Goal: Task Accomplishment & Management: Use online tool/utility

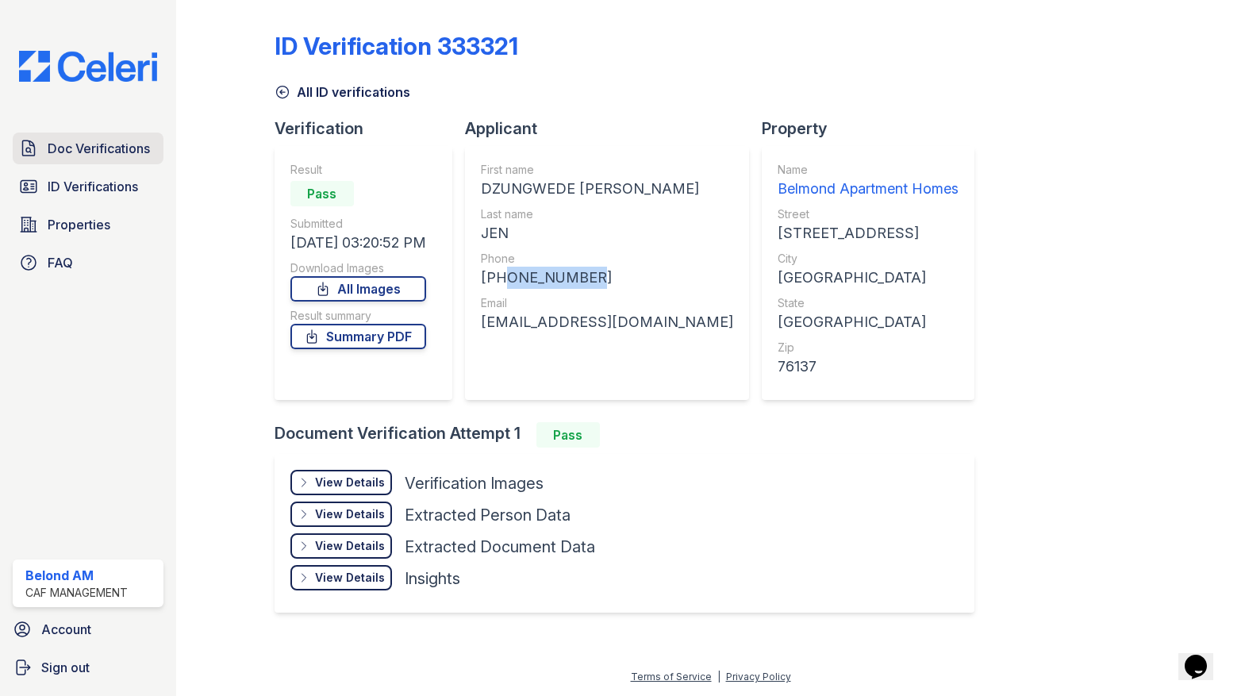
click at [75, 155] on span "Doc Verifications" at bounding box center [99, 148] width 102 height 19
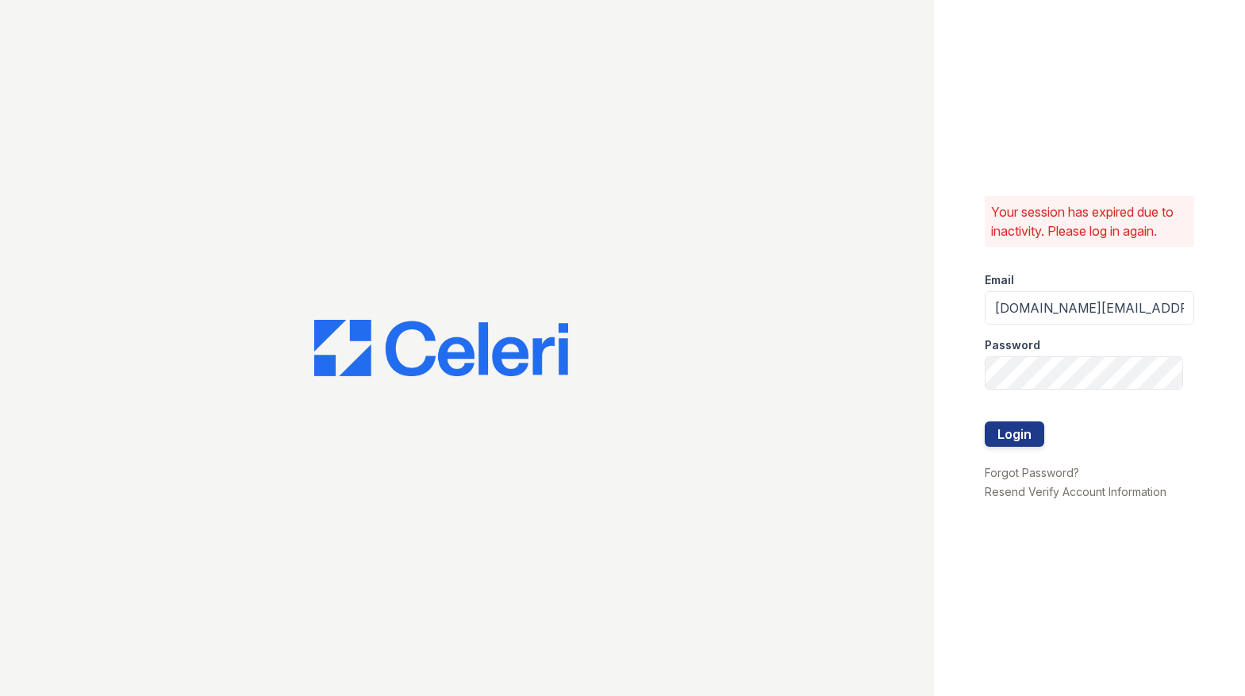
drag, startPoint x: 1032, startPoint y: 432, endPoint x: 1120, endPoint y: 471, distance: 96.6
click at [1032, 431] on button "Login" at bounding box center [1013, 433] width 59 height 25
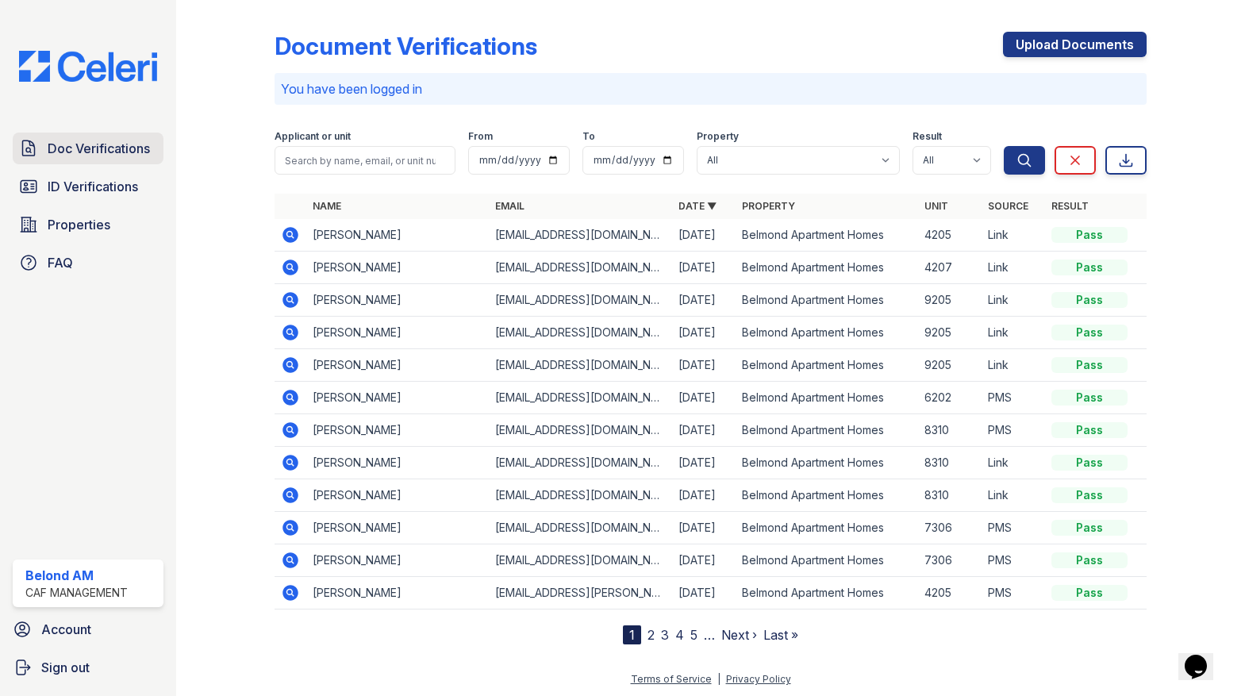
click at [90, 156] on span "Doc Verifications" at bounding box center [99, 148] width 102 height 19
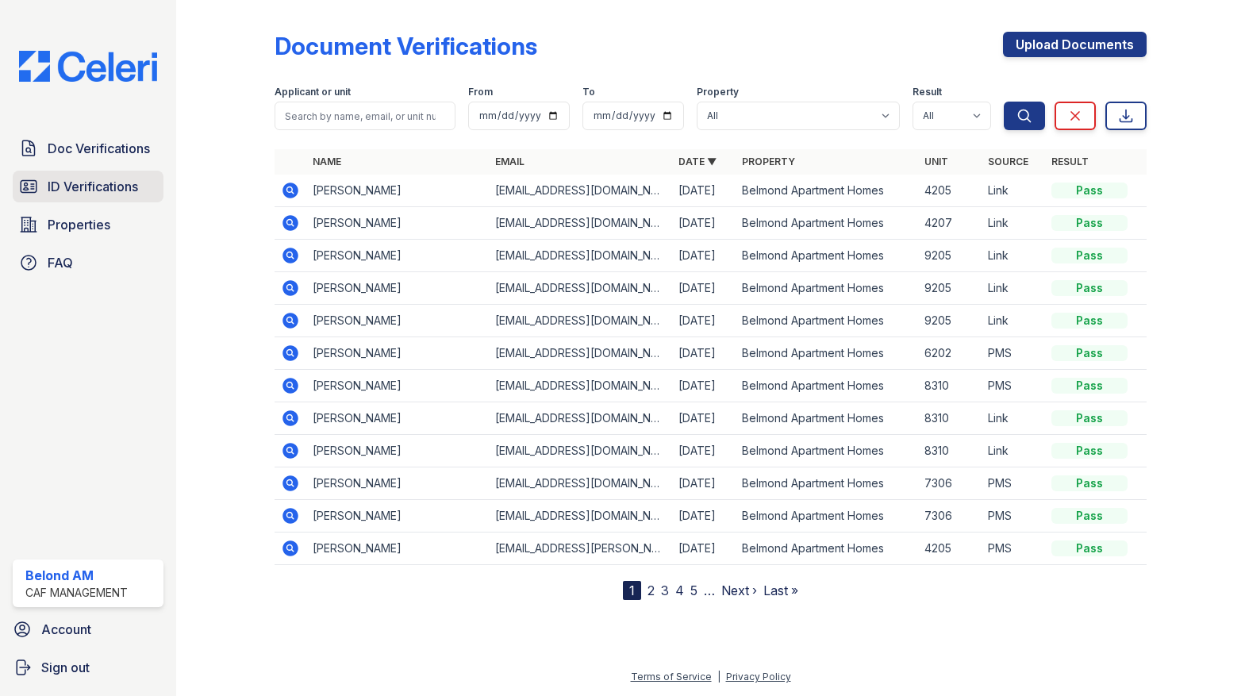
click at [72, 181] on span "ID Verifications" at bounding box center [93, 186] width 90 height 19
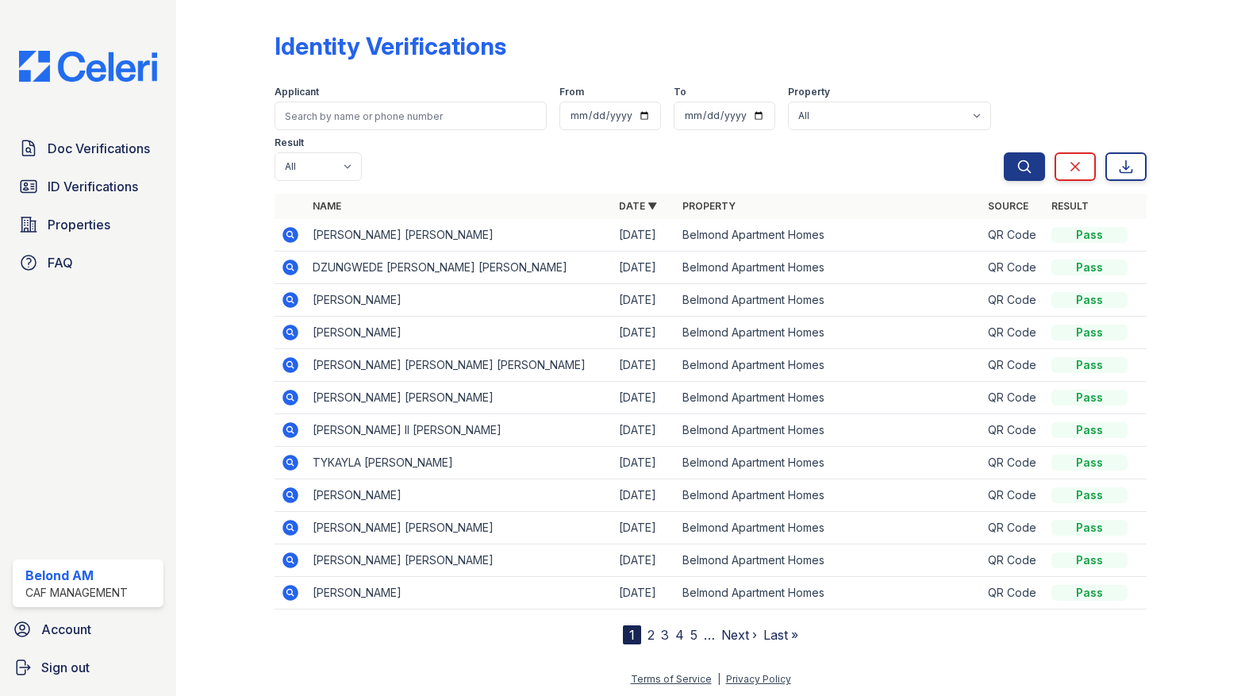
click at [295, 227] on icon at bounding box center [290, 235] width 16 height 16
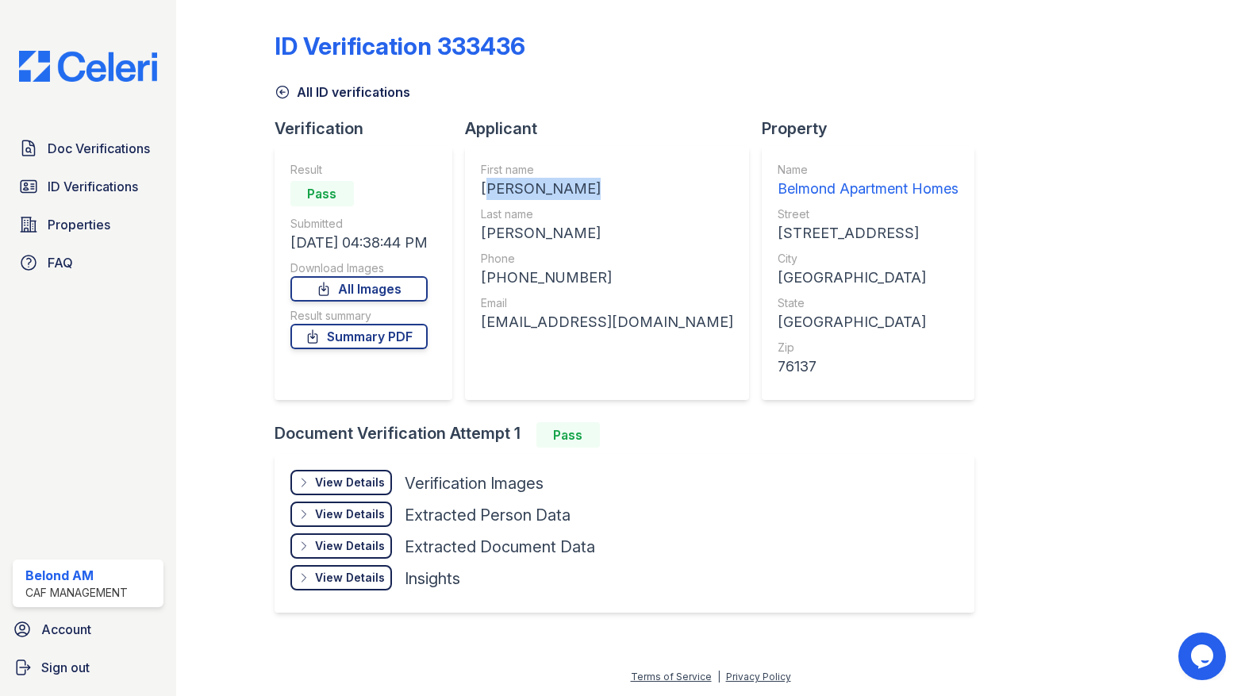
drag, startPoint x: 603, startPoint y: 190, endPoint x: 511, endPoint y: 191, distance: 92.0
click at [490, 194] on div "[PERSON_NAME]" at bounding box center [607, 189] width 252 height 22
copy div "[PERSON_NAME]"
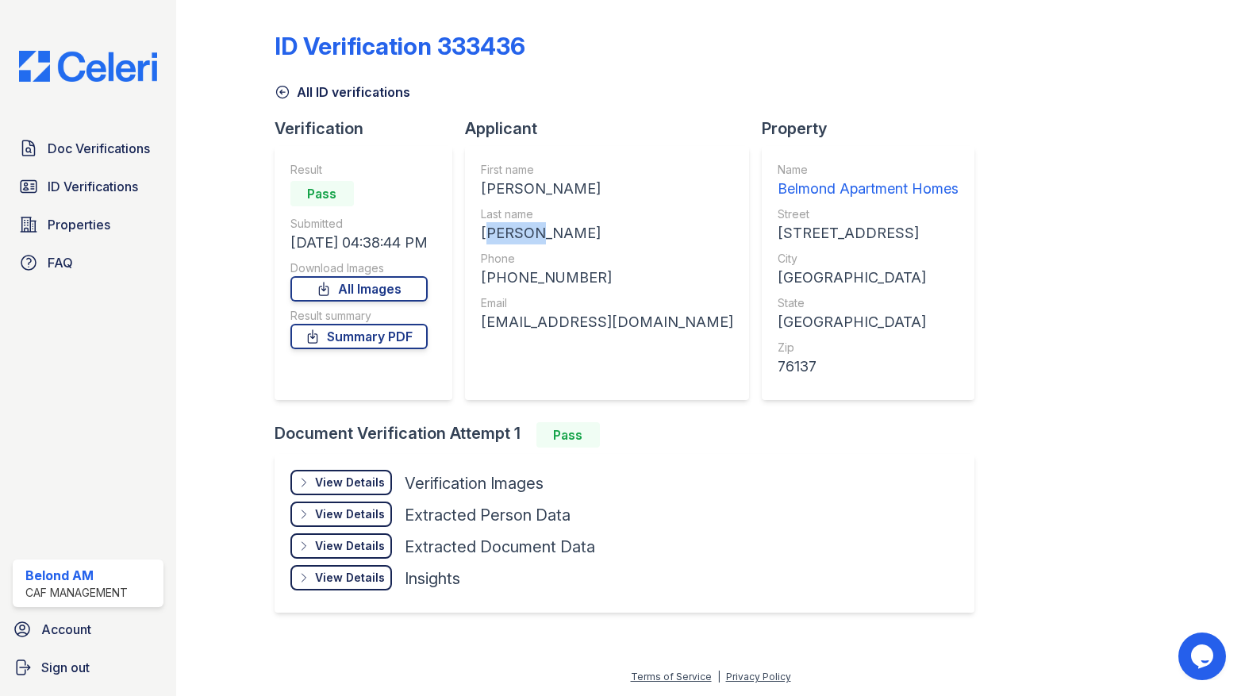
drag, startPoint x: 556, startPoint y: 233, endPoint x: 489, endPoint y: 236, distance: 67.5
click at [489, 236] on div "[PERSON_NAME]" at bounding box center [607, 233] width 252 height 22
copy div "[PERSON_NAME]"
drag, startPoint x: 617, startPoint y: 270, endPoint x: 501, endPoint y: 281, distance: 117.1
click at [501, 281] on div "[PHONE_NUMBER]" at bounding box center [607, 278] width 252 height 22
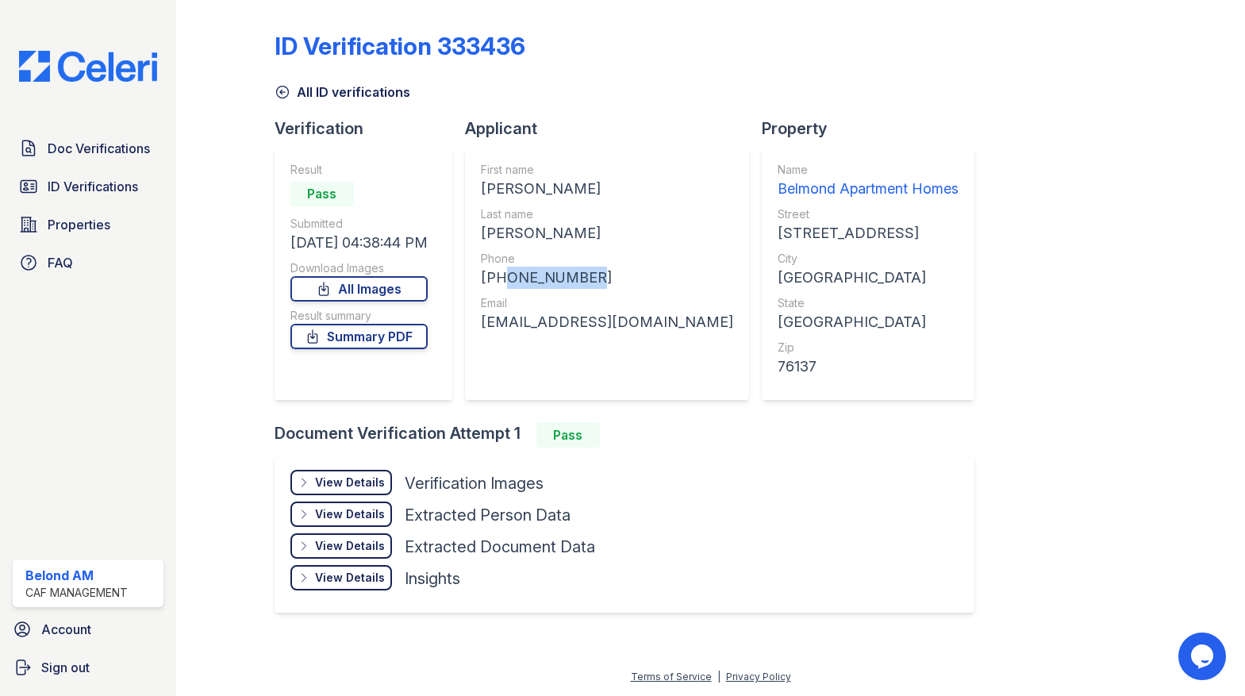
copy div "8178995234"
drag, startPoint x: 668, startPoint y: 327, endPoint x: 511, endPoint y: 328, distance: 157.1
click at [487, 336] on div "First name [PERSON_NAME] Last name [PERSON_NAME] Phone [PHONE_NUMBER] Email [EM…" at bounding box center [607, 273] width 284 height 254
copy div "[EMAIL_ADDRESS][DOMAIN_NAME]"
